Goal: Transaction & Acquisition: Purchase product/service

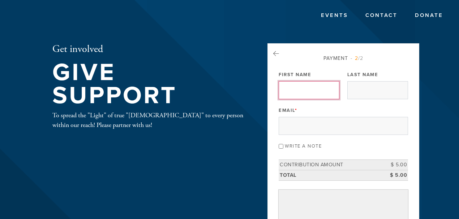
click at [298, 92] on input "First Name" at bounding box center [309, 90] width 61 height 18
type input "[PERSON_NAME]"
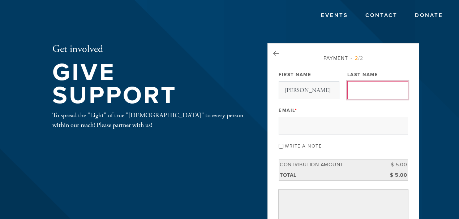
type input "[PERSON_NAME]"
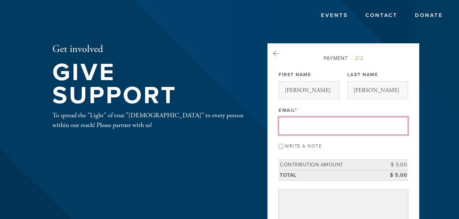
type input "[EMAIL_ADDRESS][DOMAIN_NAME]"
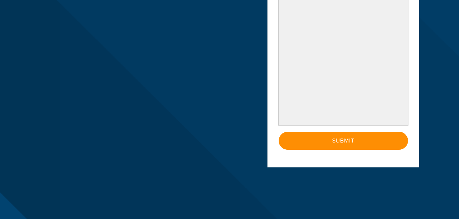
scroll to position [291, 0]
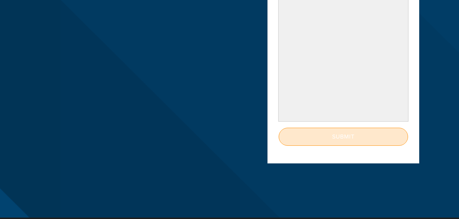
click at [341, 136] on input "Submit" at bounding box center [343, 137] width 129 height 18
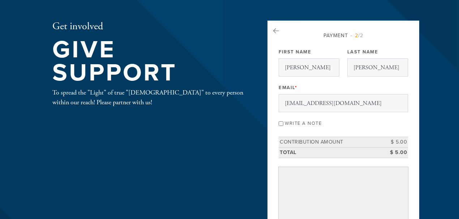
scroll to position [0, 0]
